Goal: Task Accomplishment & Management: Complete application form

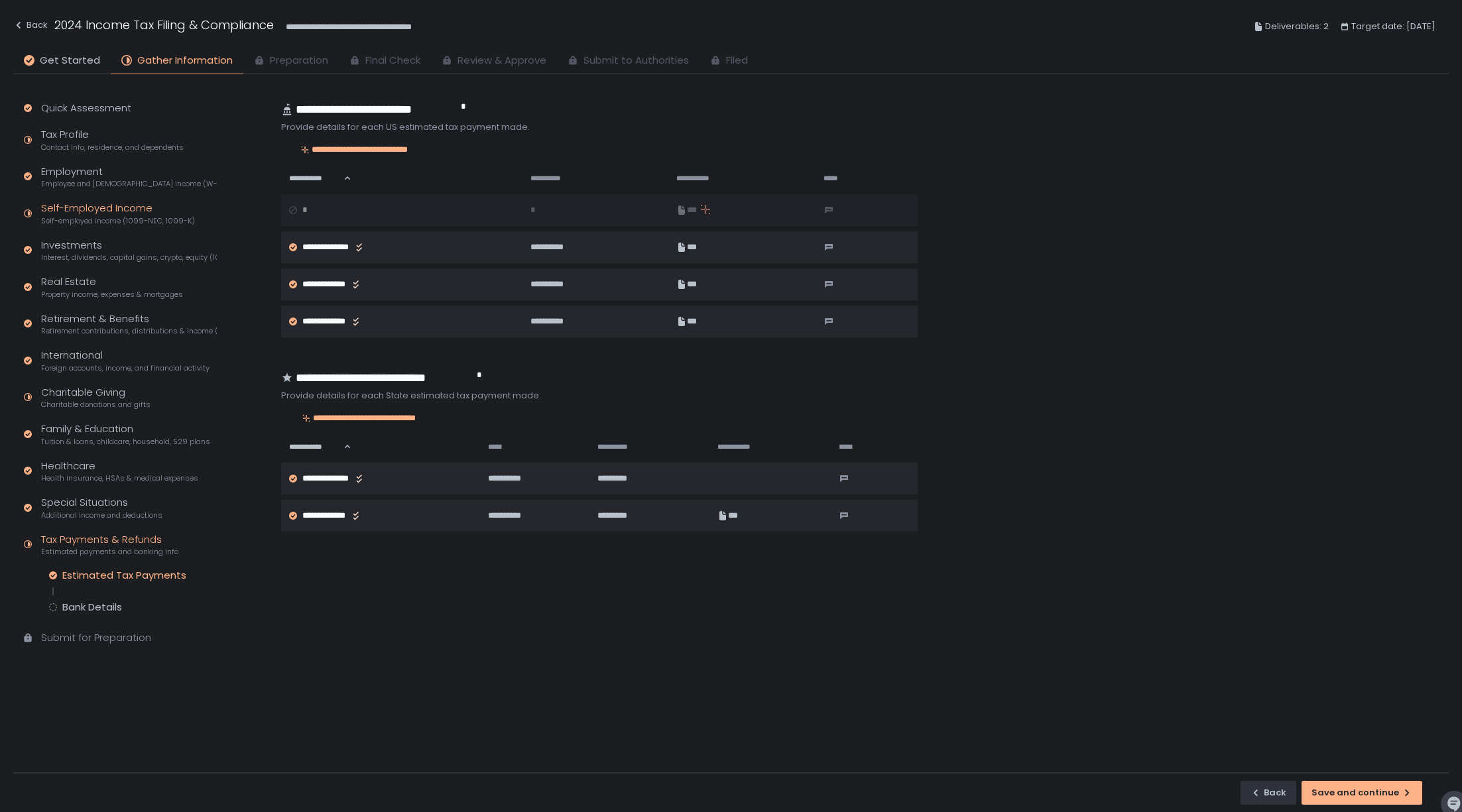
click at [90, 220] on span "Self-employed income (1099-NEC, 1099-K)" at bounding box center [118, 221] width 154 height 10
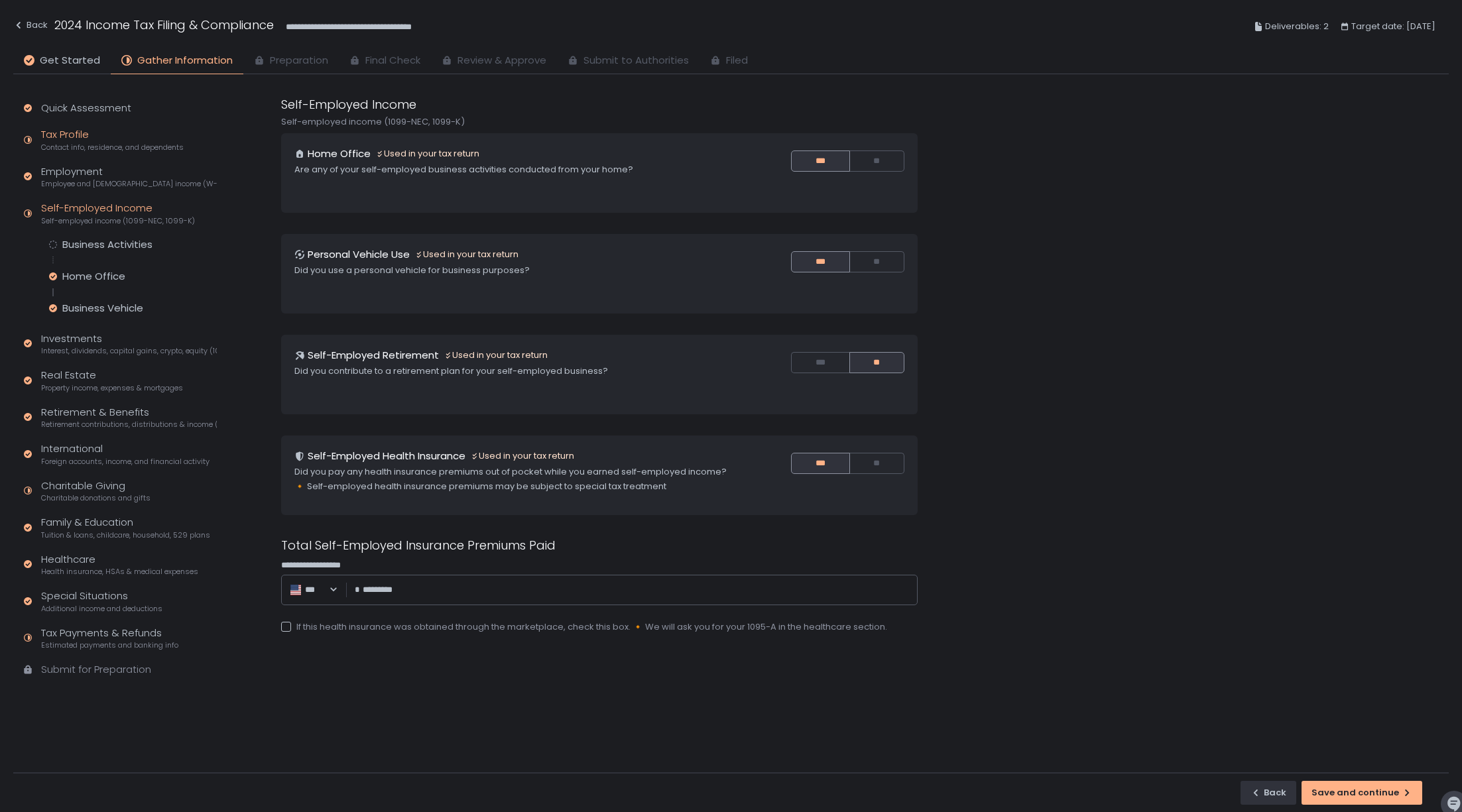
click at [78, 134] on div "Tax Profile Contact info, residence, and dependents" at bounding box center [112, 140] width 142 height 25
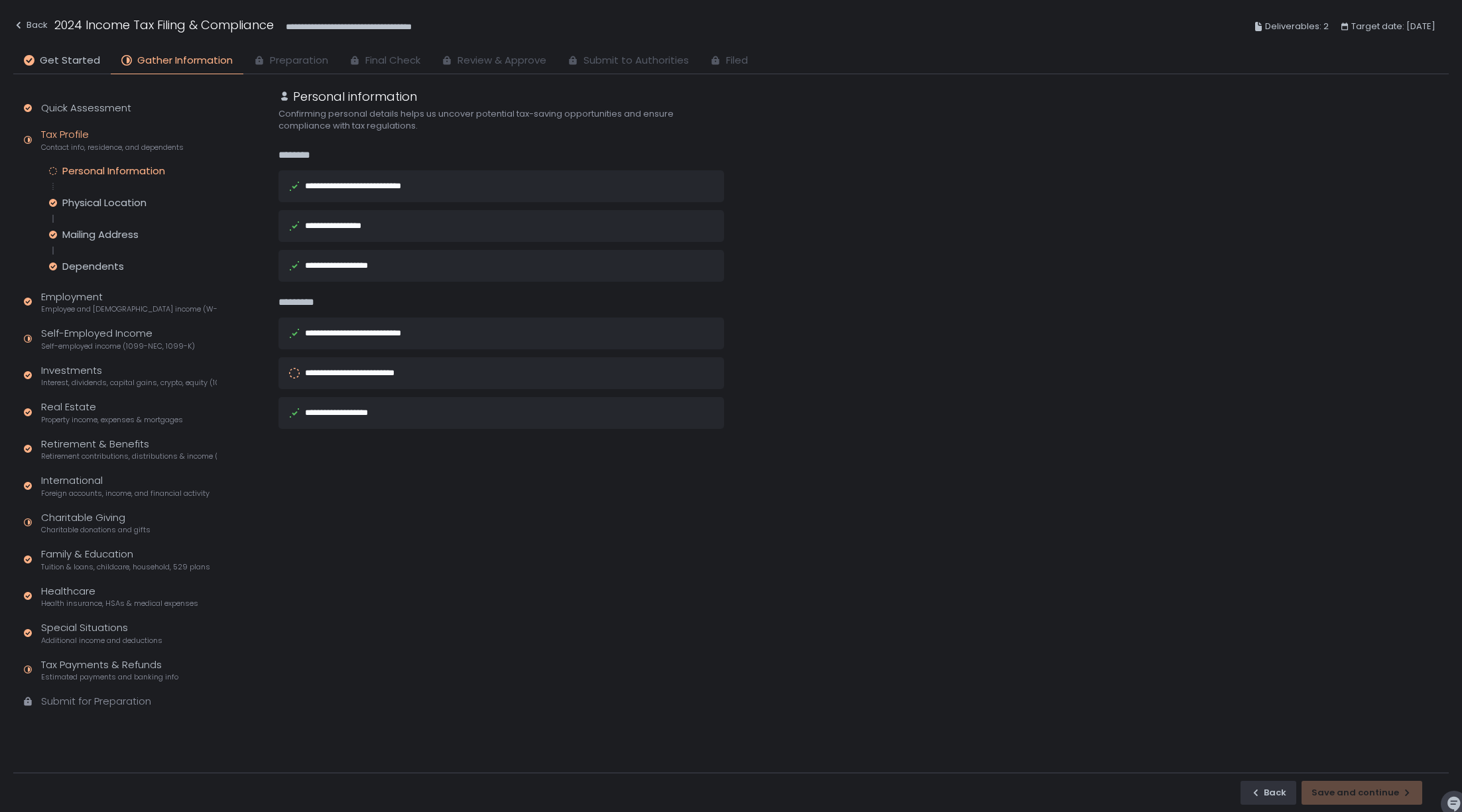
click at [370, 379] on div "**********" at bounding box center [359, 373] width 108 height 16
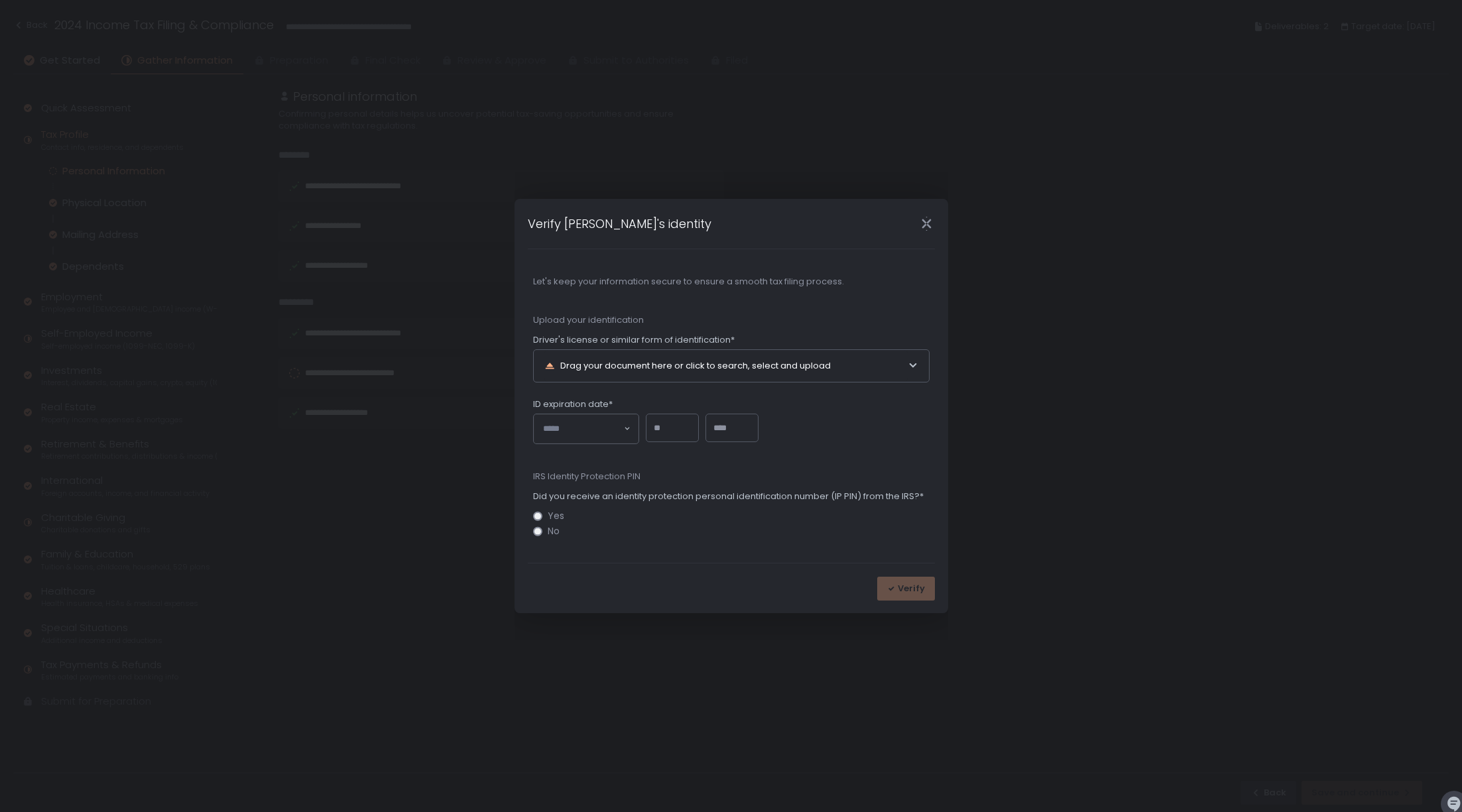
click at [618, 365] on div "Drag your document here or click to search, select and upload" at bounding box center [726, 365] width 364 height 31
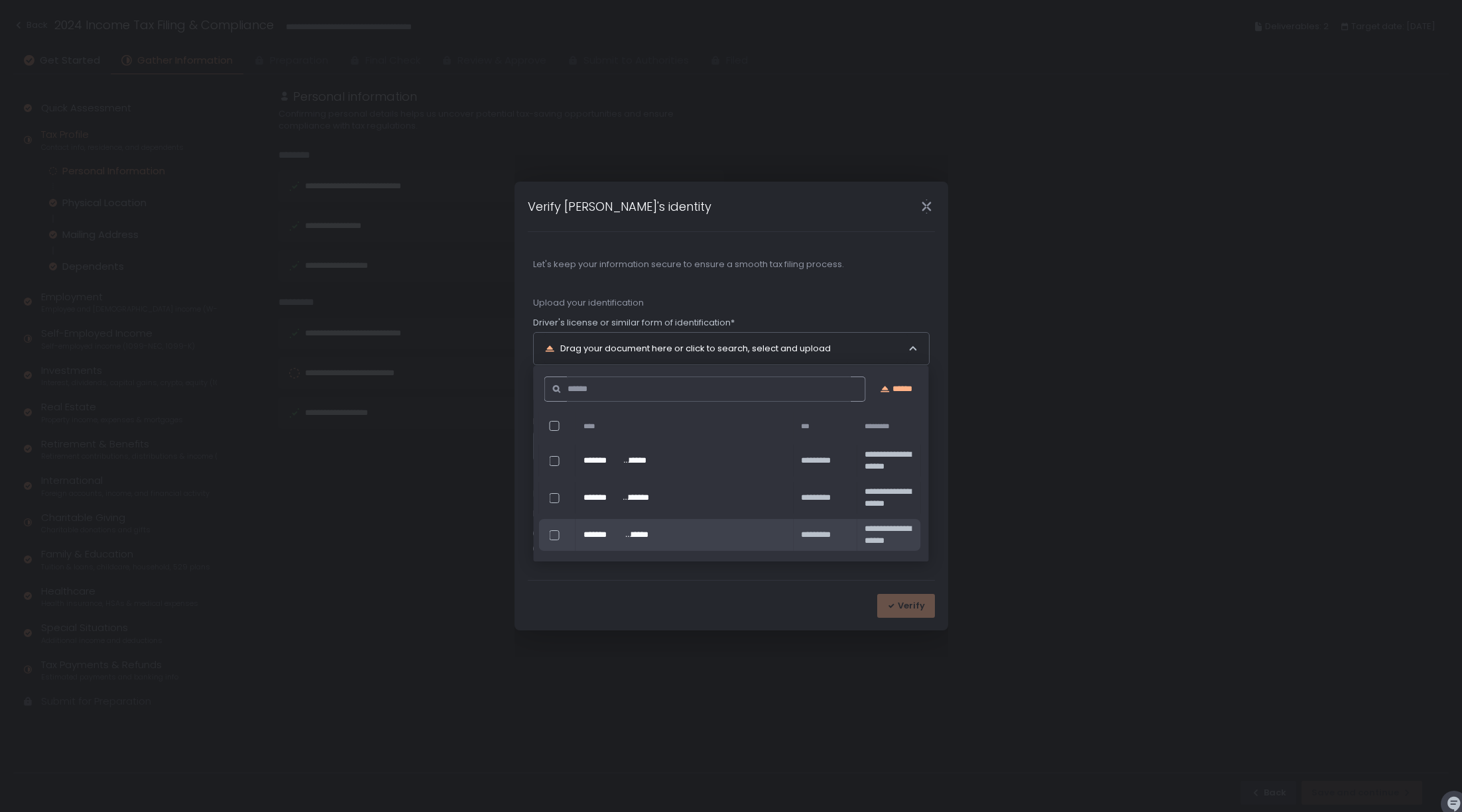
click at [905, 345] on div "Drag your document here or click to search, select and upload" at bounding box center [726, 349] width 364 height 31
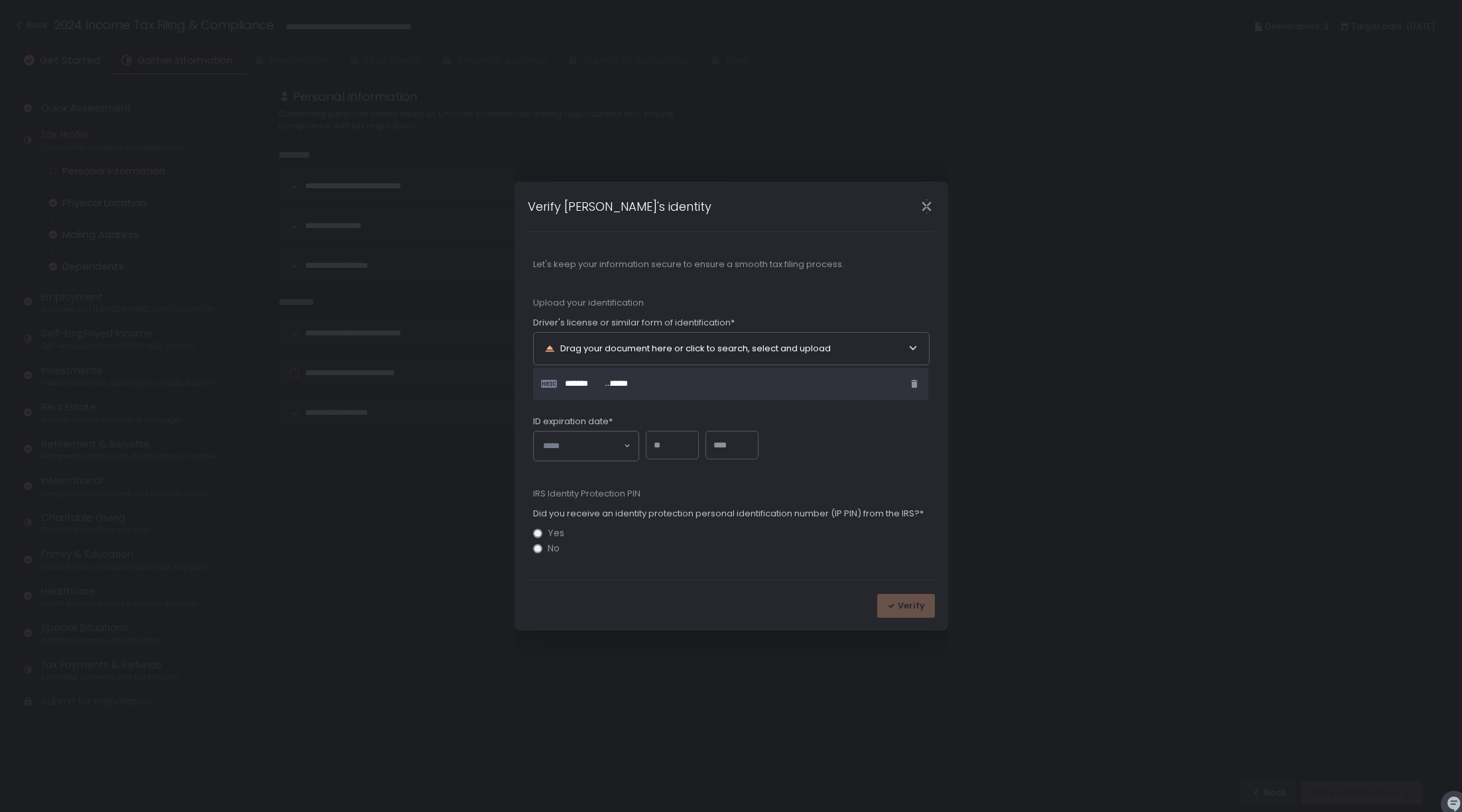
click at [734, 450] on input "text" at bounding box center [732, 446] width 37 height 14
type input "****"
click at [664, 439] on input "text" at bounding box center [672, 446] width 37 height 14
type input "*"
click at [608, 456] on div "Loading..." at bounding box center [586, 447] width 105 height 29
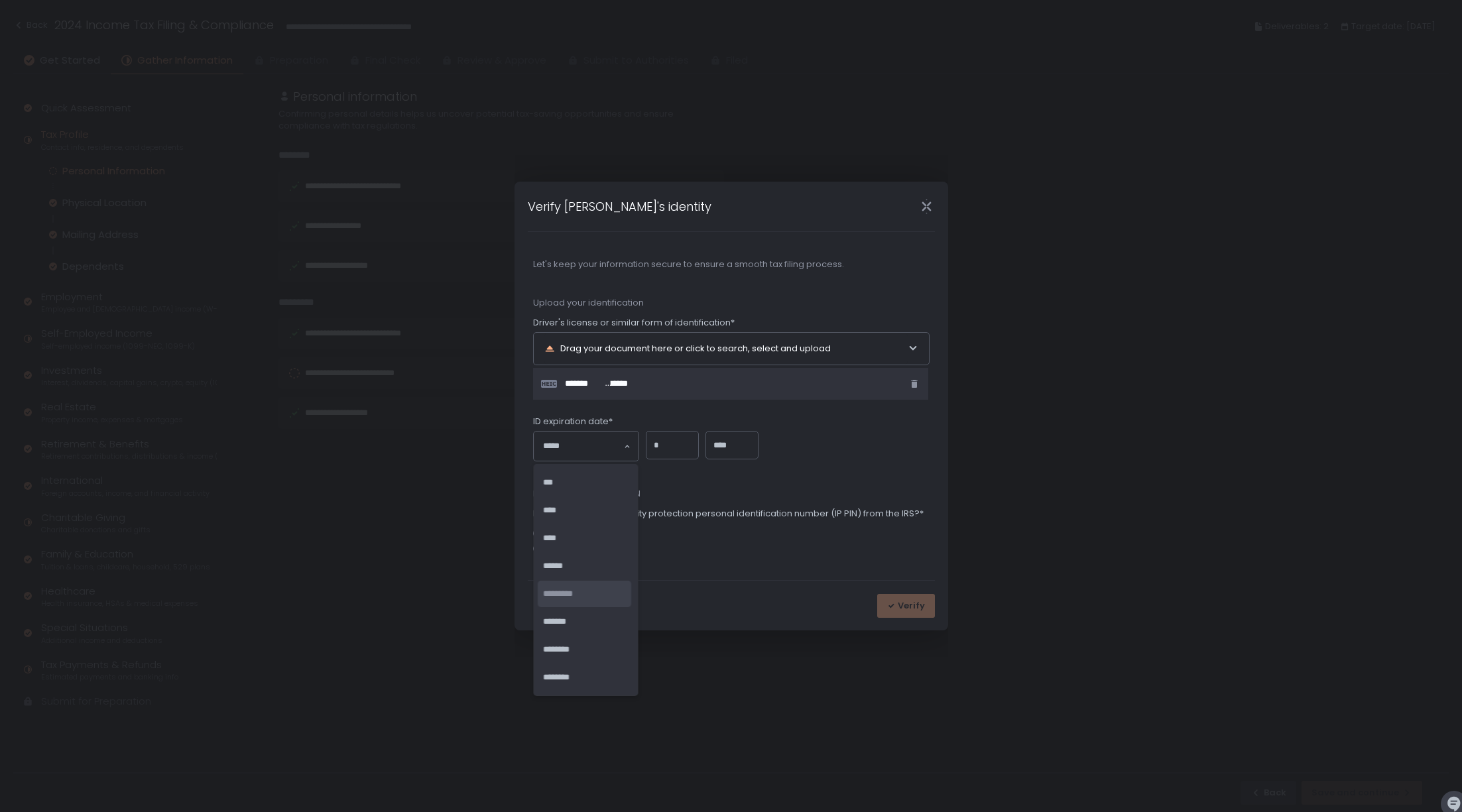
scroll to position [111, 0]
click at [596, 584] on li "*********" at bounding box center [584, 594] width 93 height 26
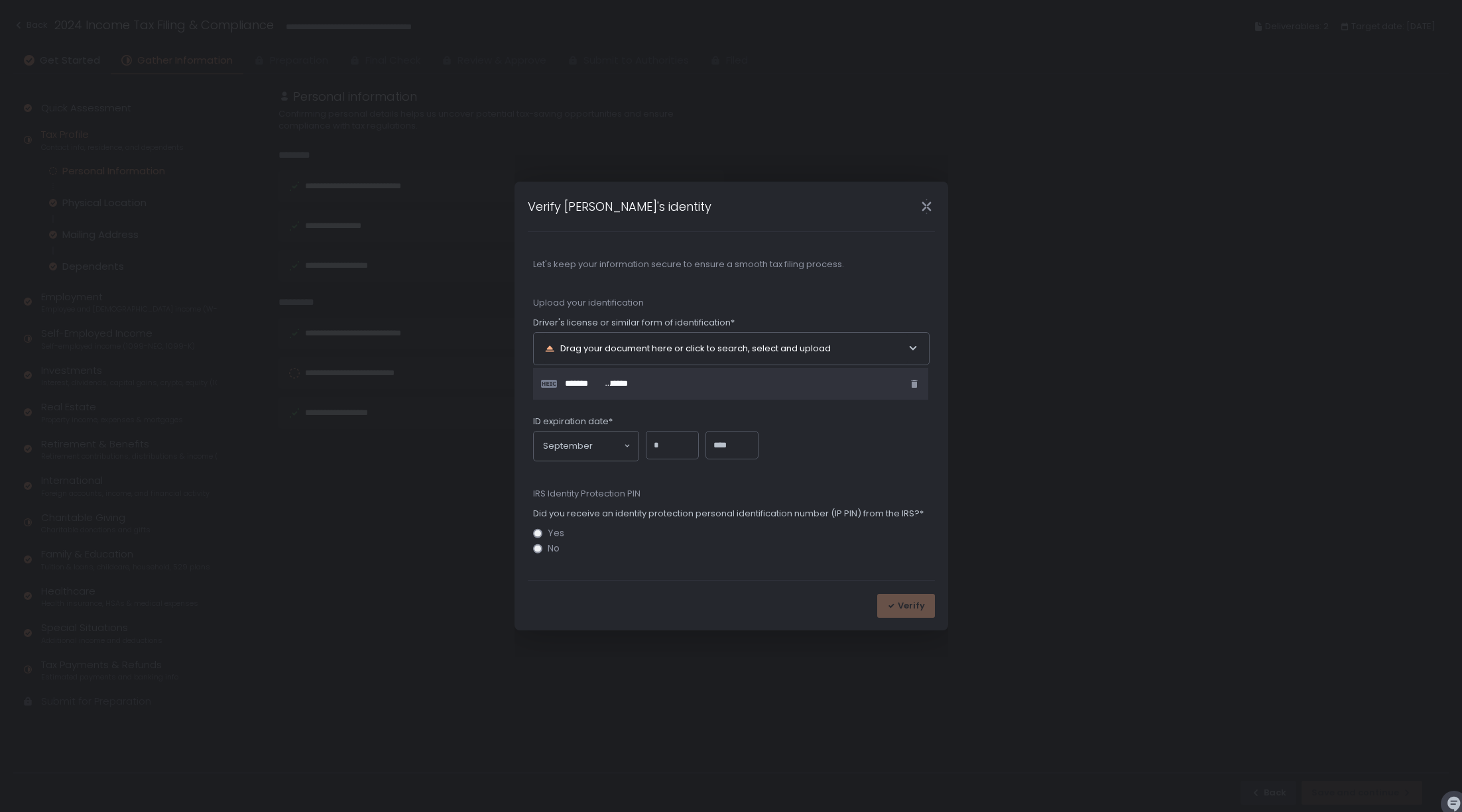
click at [552, 552] on span "No" at bounding box center [554, 549] width 12 height 10
click at [926, 612] on button "Verify" at bounding box center [905, 605] width 58 height 24
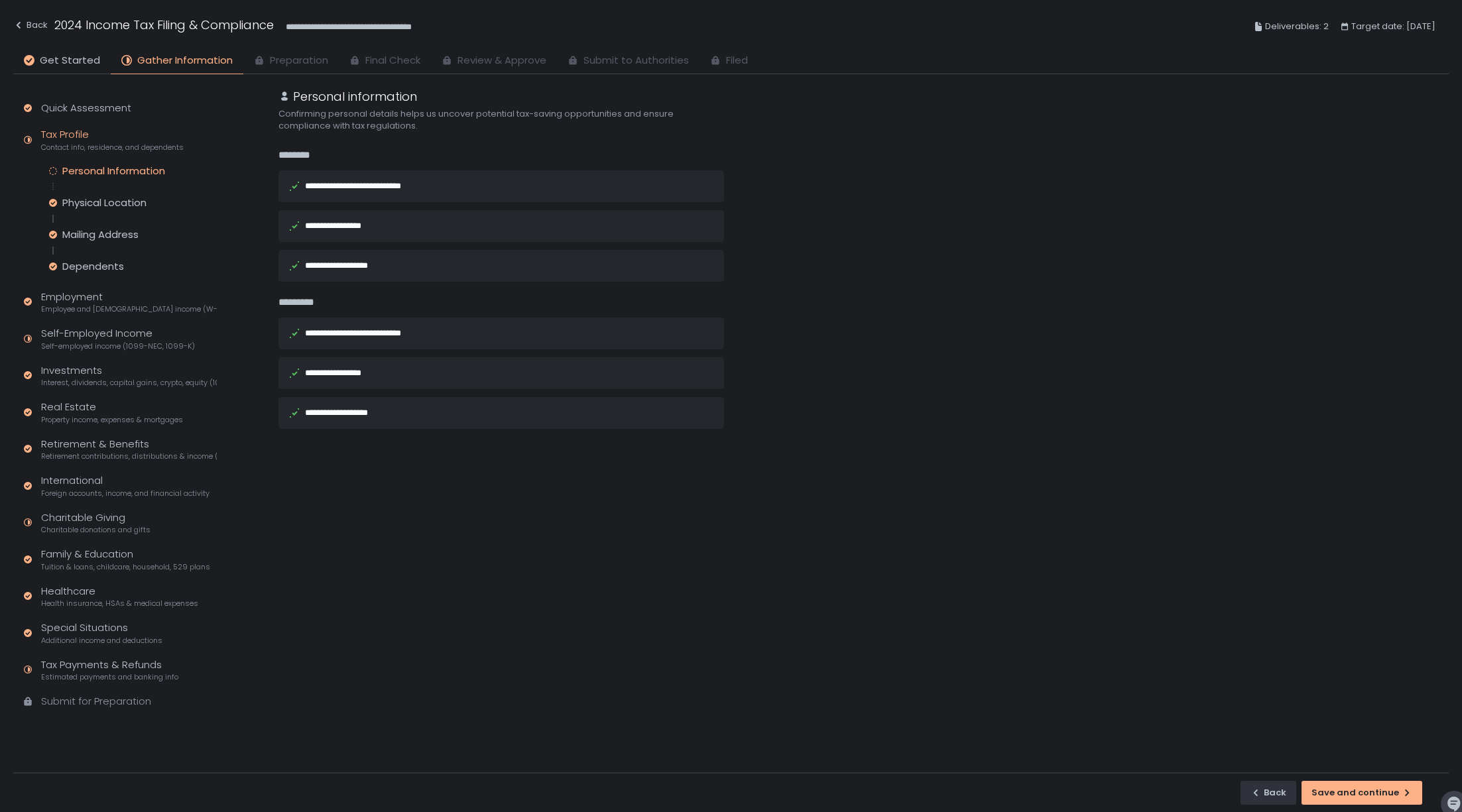
drag, startPoint x: 1337, startPoint y: 790, endPoint x: 1060, endPoint y: 575, distance: 350.6
click at [1337, 789] on div "Save and continue" at bounding box center [1361, 792] width 101 height 12
